Goal: Information Seeking & Learning: Learn about a topic

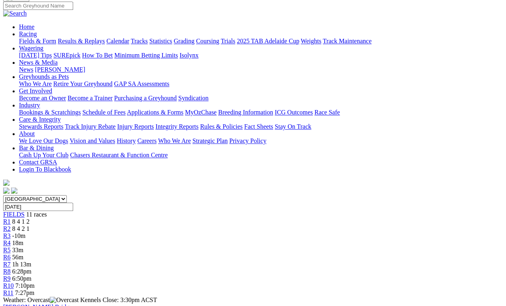
scroll to position [63, 0]
click at [11, 218] on span "R1" at bounding box center [7, 221] width 8 height 7
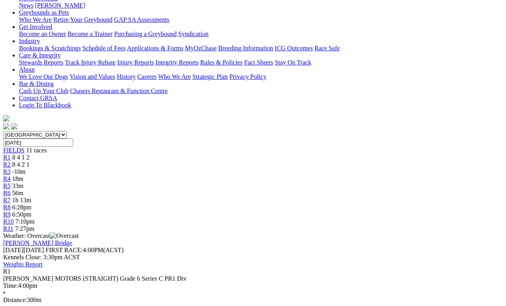
scroll to position [127, 0]
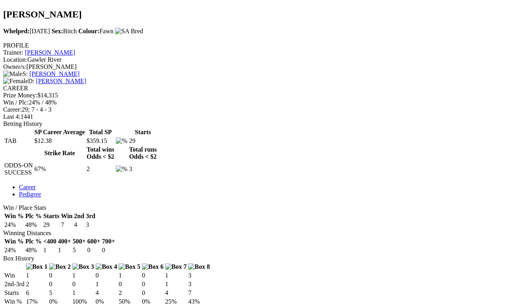
scroll to position [261, 0]
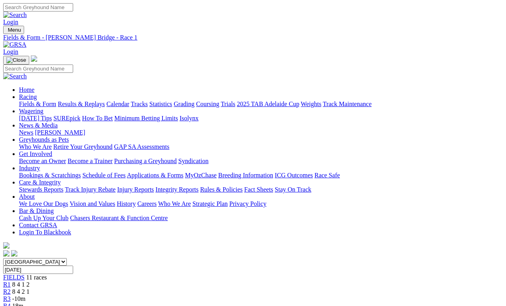
click at [11, 288] on link "R2" at bounding box center [7, 291] width 8 height 7
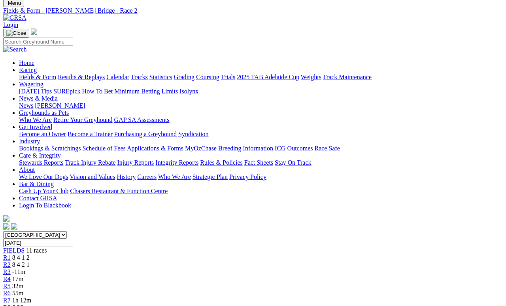
scroll to position [27, 0]
click at [25, 268] on span "-11m" at bounding box center [18, 271] width 13 height 7
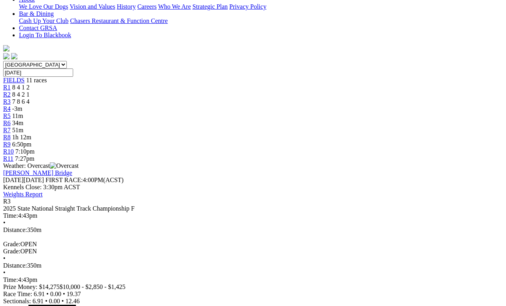
scroll to position [208, 0]
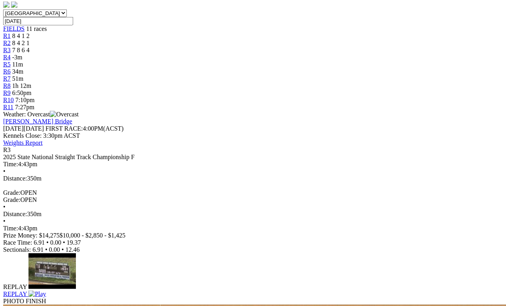
scroll to position [254, 0]
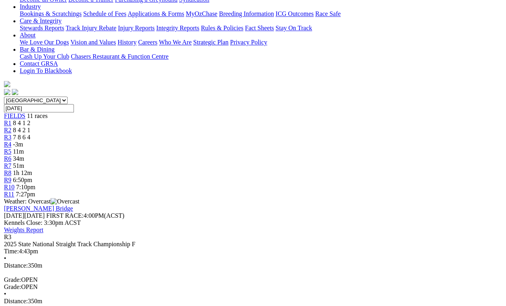
scroll to position [159, 0]
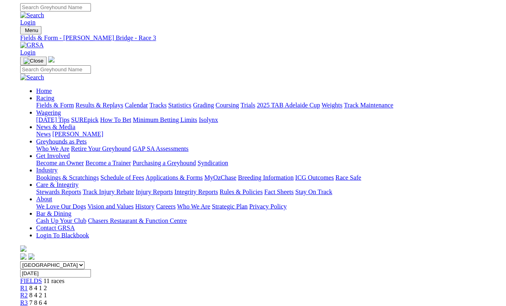
scroll to position [150, 0]
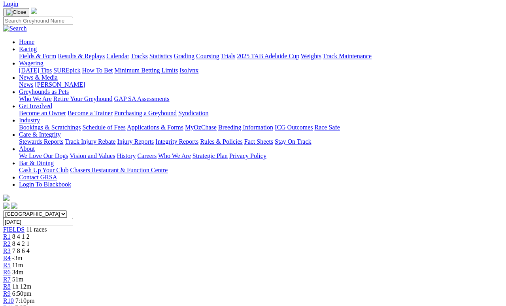
scroll to position [35, 0]
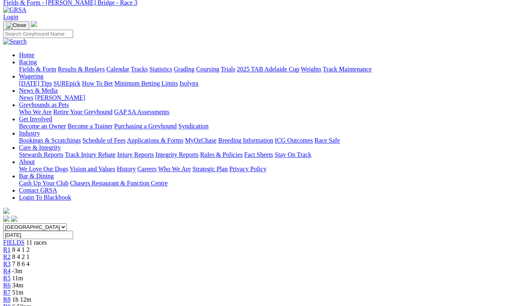
click at [23, 267] on span "-3m" at bounding box center [17, 270] width 10 height 7
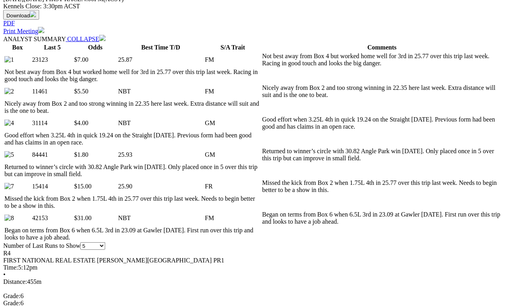
scroll to position [378, 3]
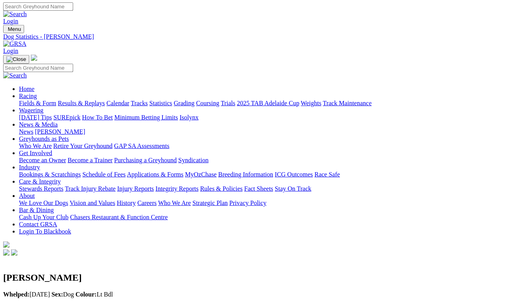
scroll to position [1, 0]
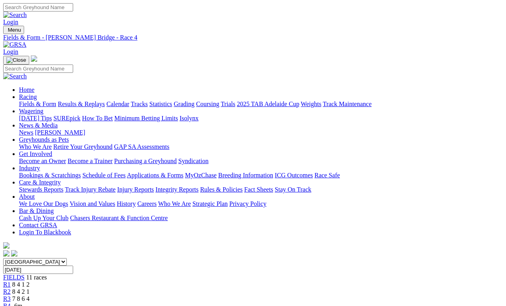
scroll to position [300, 0]
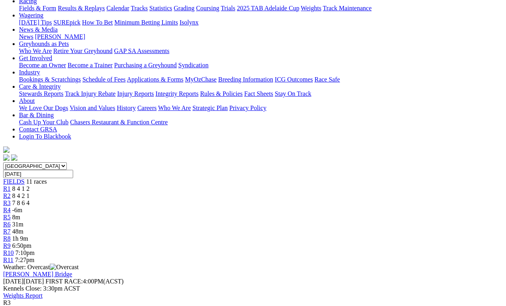
scroll to position [96, 0]
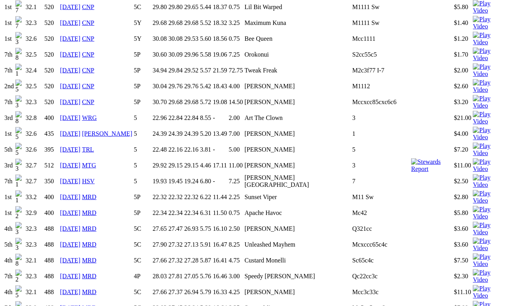
scroll to position [732, 0]
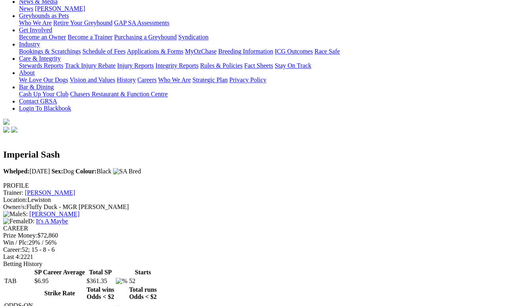
scroll to position [123, 0]
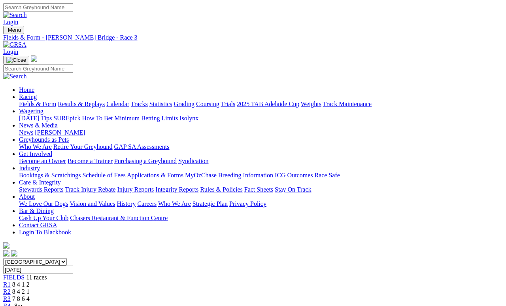
click at [20, 305] on span "6m" at bounding box center [16, 312] width 8 height 7
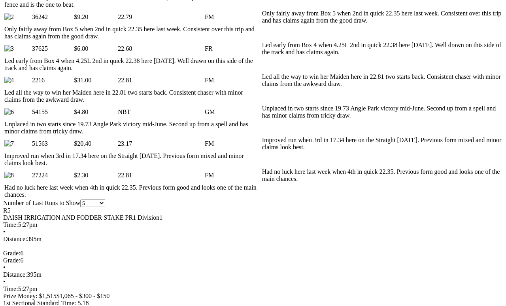
scroll to position [459, 0]
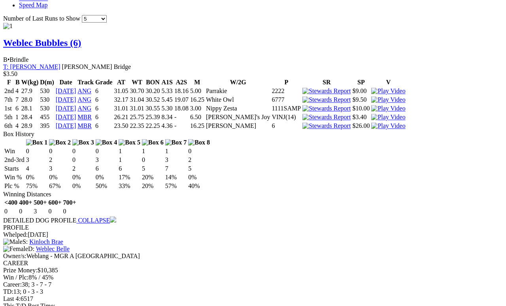
scroll to position [857, 0]
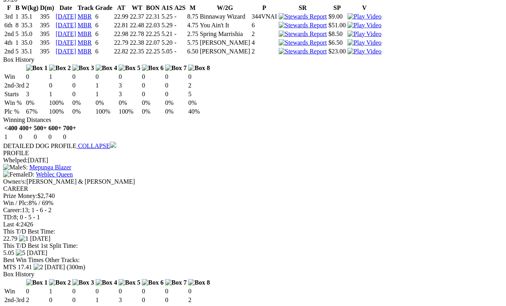
scroll to position [1309, 0]
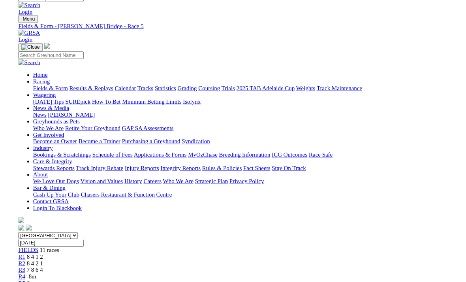
scroll to position [1320, 0]
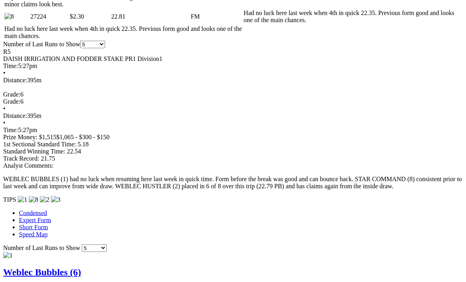
scroll to position [611, 0]
